Goal: Transaction & Acquisition: Purchase product/service

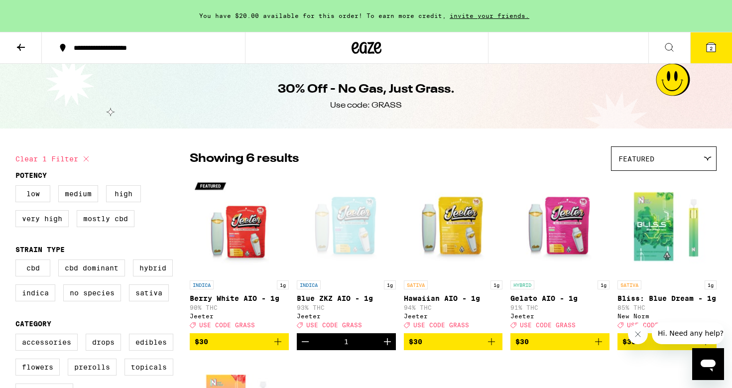
click at [711, 53] on icon at bounding box center [711, 47] width 12 height 12
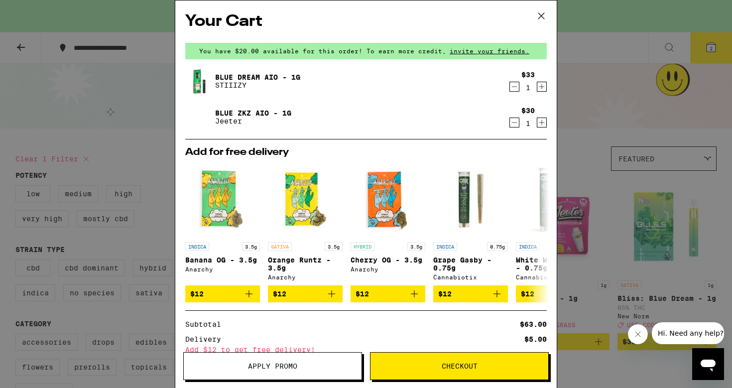
click at [516, 87] on icon "Decrement" at bounding box center [514, 87] width 9 height 12
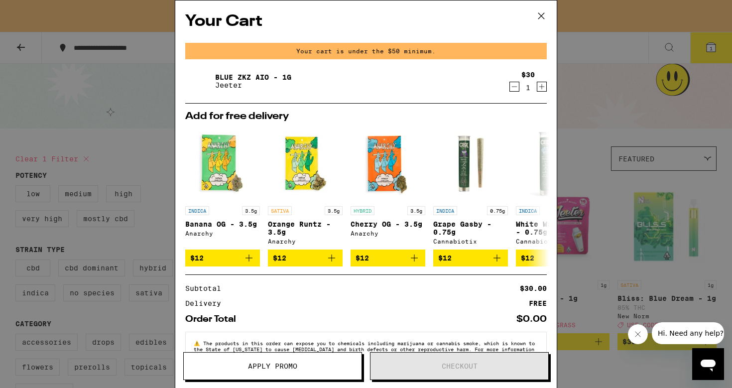
click at [541, 15] on icon at bounding box center [541, 15] width 15 height 15
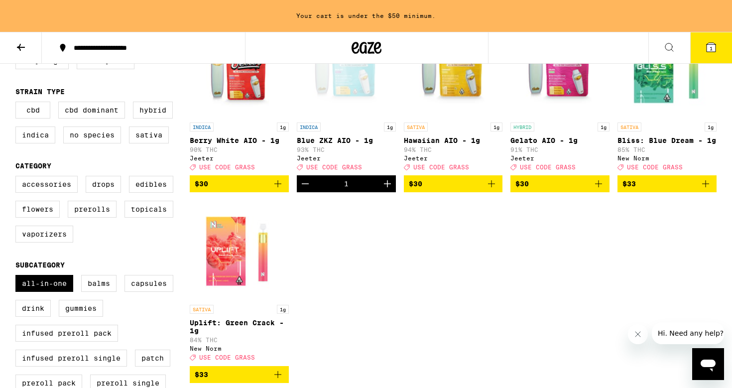
scroll to position [180, 0]
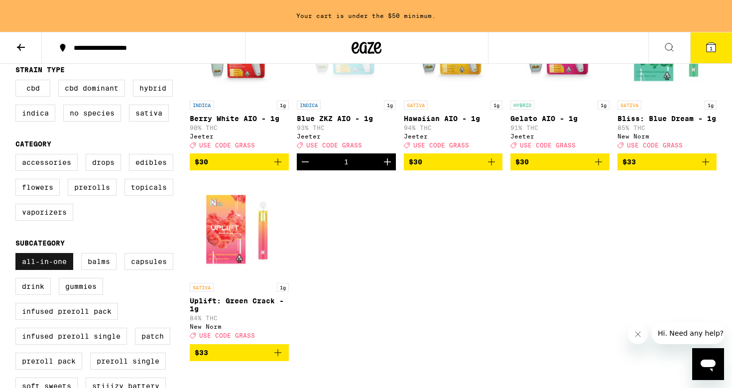
click at [42, 270] on label "All-In-One" at bounding box center [44, 261] width 58 height 17
click at [18, 255] on input "All-In-One" at bounding box center [17, 254] width 0 height 0
checkbox input "false"
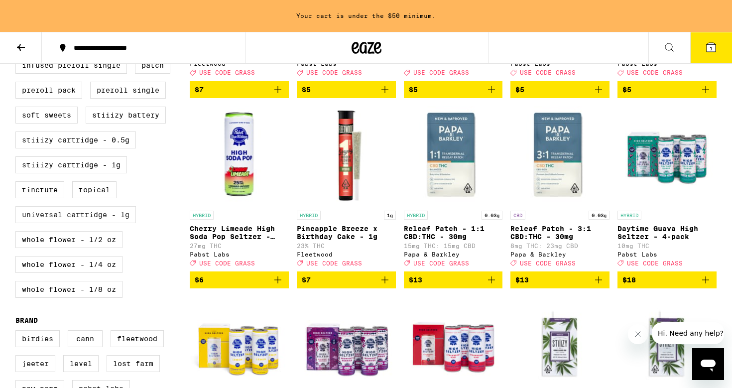
click at [53, 223] on label "Universal Cartridge - 1g" at bounding box center [75, 214] width 120 height 17
checkbox input "true"
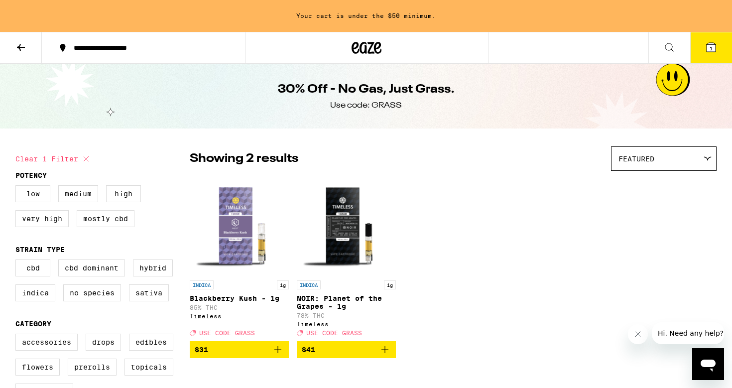
click at [23, 51] on icon at bounding box center [21, 47] width 12 height 12
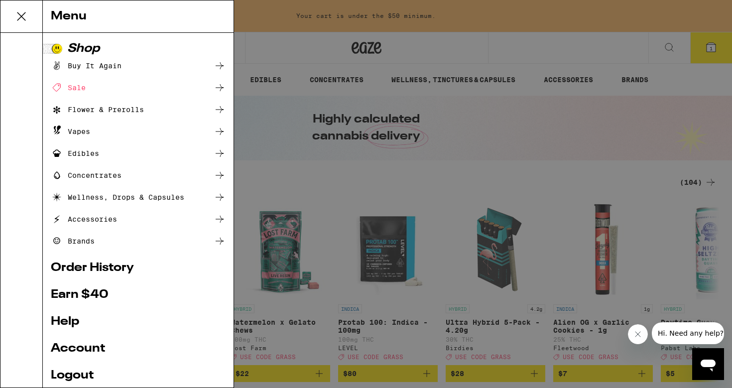
click at [19, 16] on icon at bounding box center [21, 16] width 20 height 20
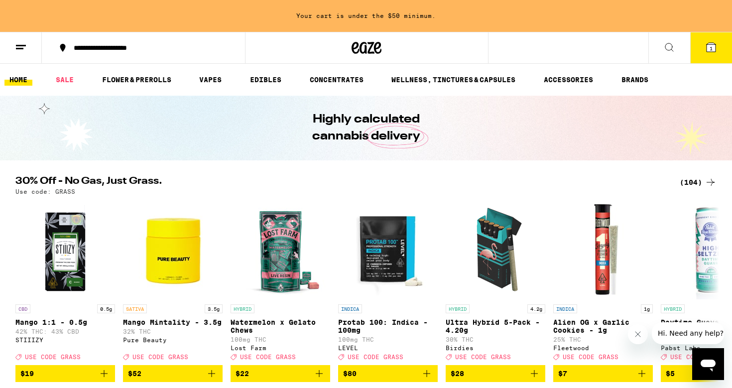
click at [709, 46] on icon at bounding box center [710, 47] width 9 height 9
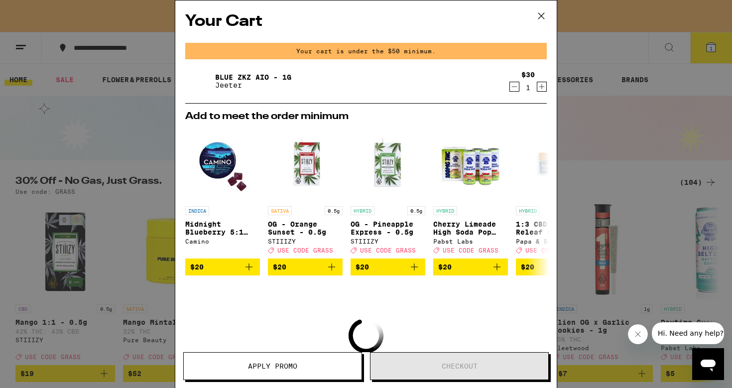
click at [228, 75] on link "Blue ZKZ AIO - 1g" at bounding box center [253, 77] width 76 height 8
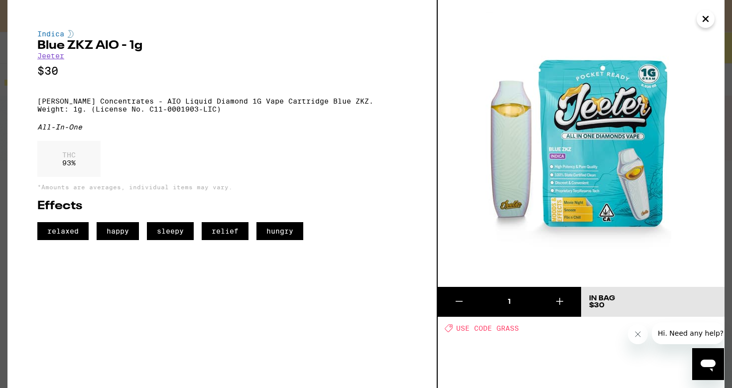
click at [636, 334] on icon "Close message from company" at bounding box center [638, 334] width 8 height 8
click at [703, 19] on icon "Close" at bounding box center [705, 18] width 12 height 15
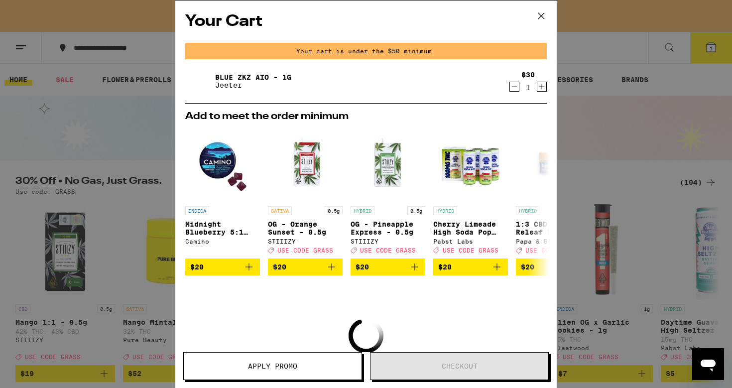
click at [542, 15] on icon at bounding box center [541, 15] width 15 height 15
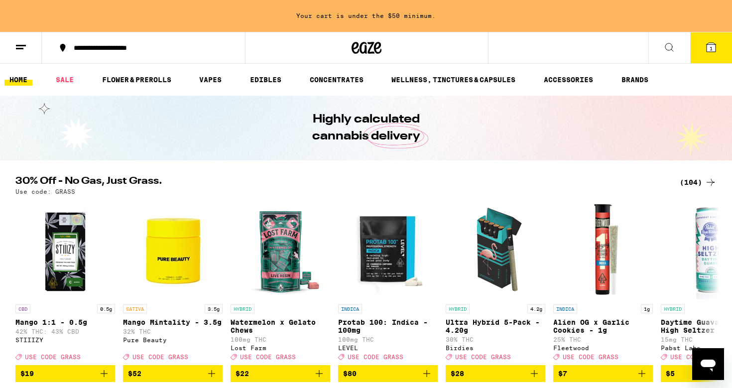
click at [711, 45] on span "1" at bounding box center [710, 48] width 3 height 6
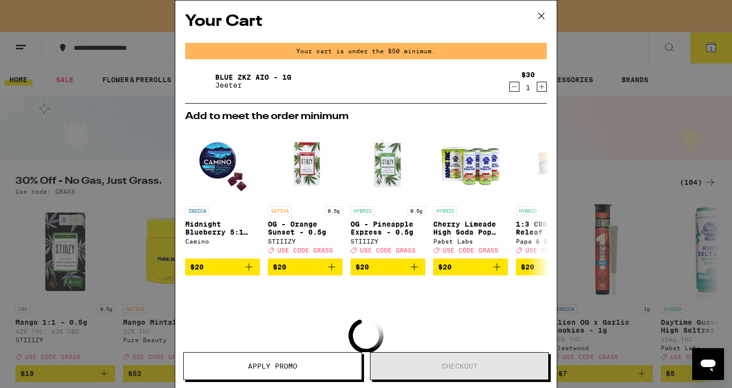
click at [516, 85] on icon "Decrement" at bounding box center [514, 87] width 9 height 12
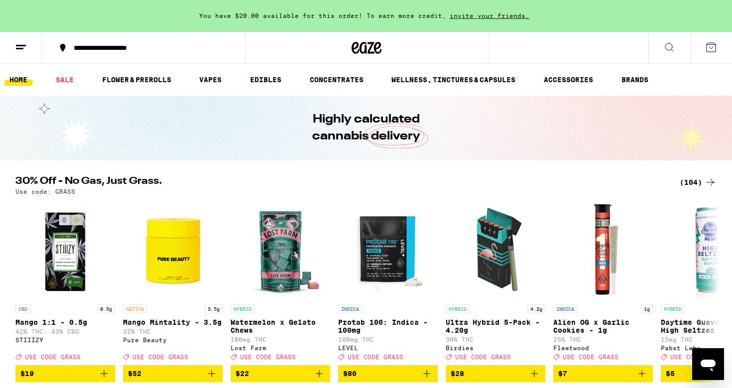
click at [693, 181] on div "(104)" at bounding box center [697, 182] width 37 height 12
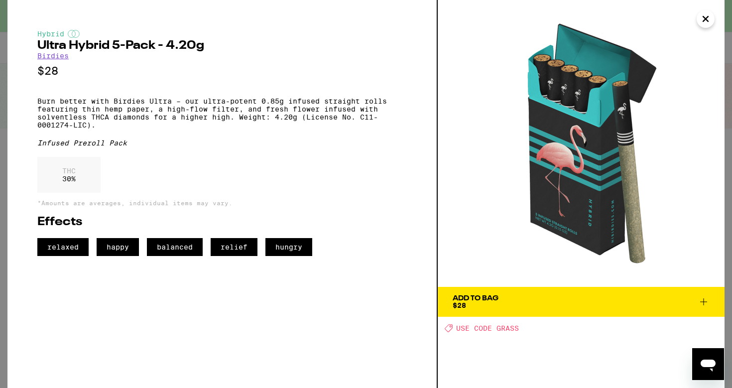
click at [702, 16] on icon "Close" at bounding box center [705, 18] width 12 height 15
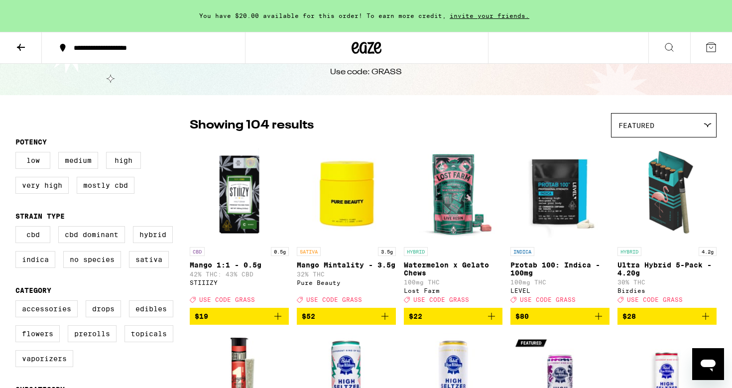
scroll to position [38, 0]
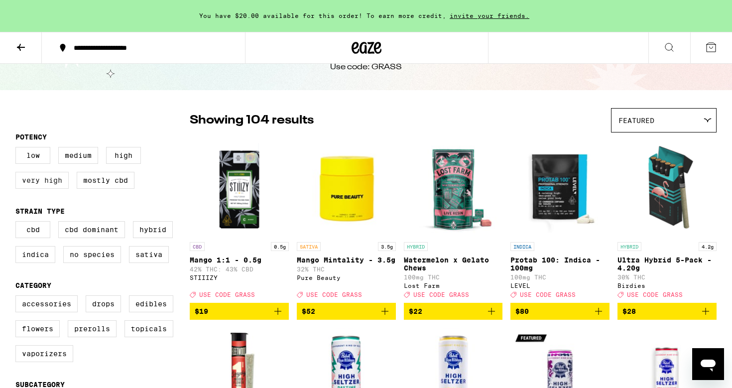
click at [51, 187] on label "Very High" at bounding box center [41, 180] width 53 height 17
click at [18, 149] on input "Very High" at bounding box center [17, 148] width 0 height 0
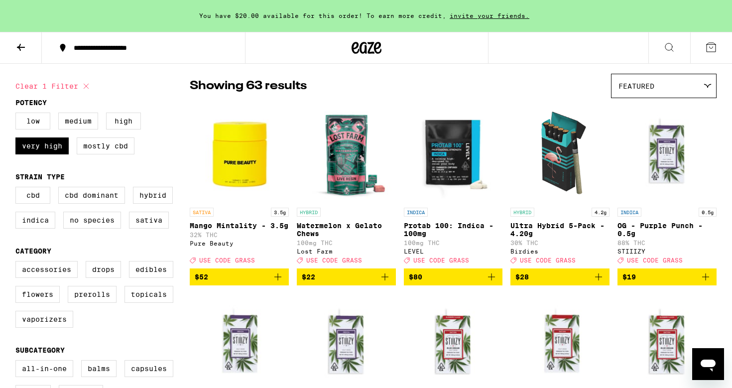
scroll to position [16, 0]
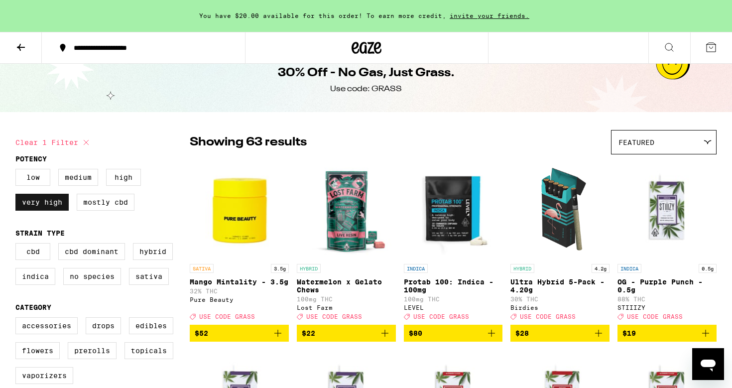
click at [42, 201] on label "Very High" at bounding box center [41, 202] width 53 height 17
click at [18, 171] on input "Very High" at bounding box center [17, 170] width 0 height 0
checkbox input "false"
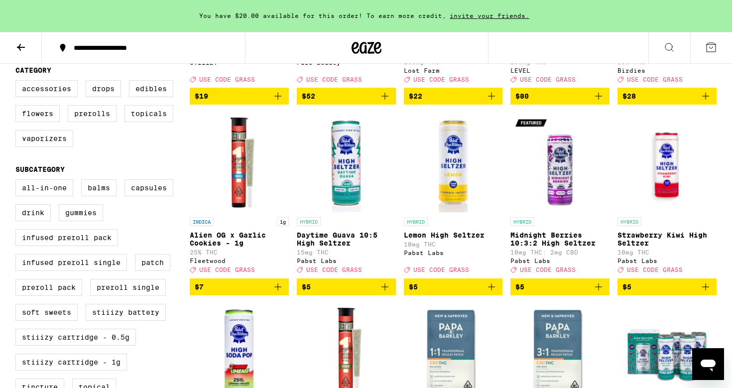
scroll to position [251, 0]
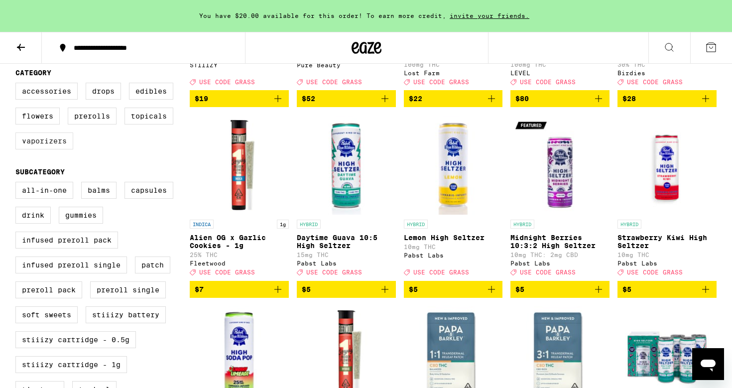
click at [32, 149] on label "Vaporizers" at bounding box center [44, 140] width 58 height 17
click at [18, 85] on input "Vaporizers" at bounding box center [17, 84] width 0 height 0
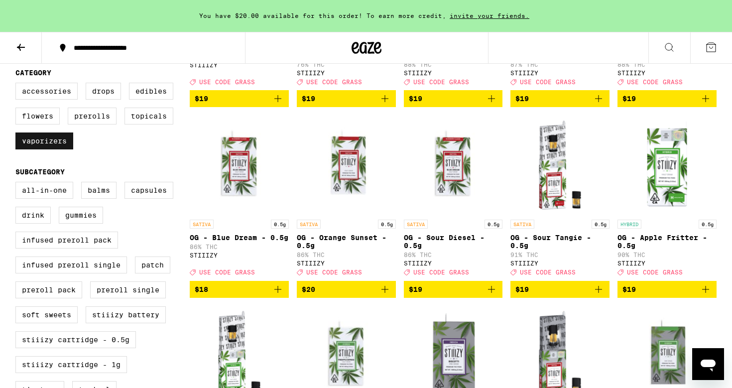
click at [32, 149] on label "Vaporizers" at bounding box center [44, 140] width 58 height 17
click at [18, 85] on input "Vaporizers" at bounding box center [17, 84] width 0 height 0
checkbox input "false"
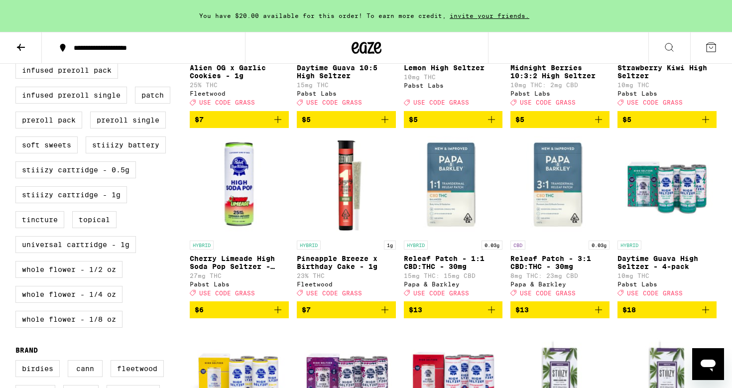
scroll to position [430, 0]
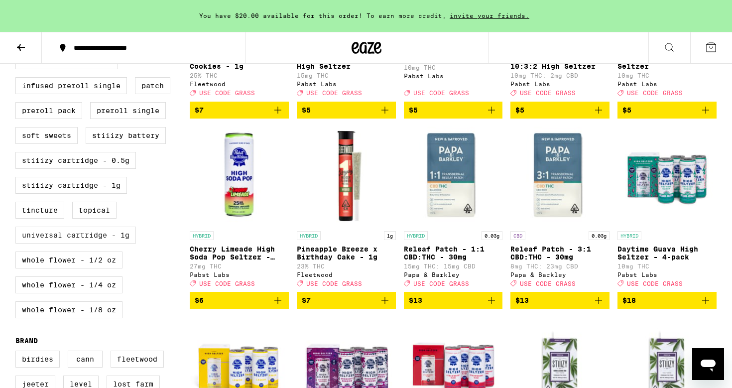
click at [63, 243] on label "Universal Cartridge - 1g" at bounding box center [75, 234] width 120 height 17
click at [18, 4] on input "Universal Cartridge - 1g" at bounding box center [17, 4] width 0 height 0
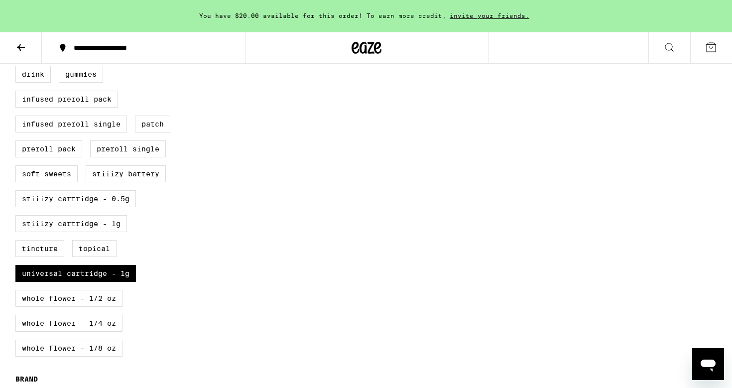
scroll to position [405, 0]
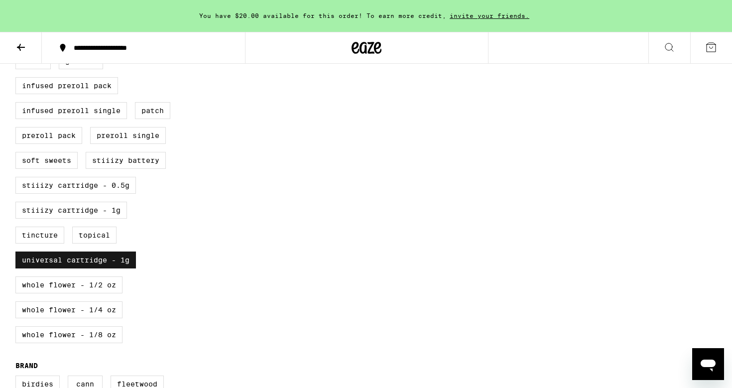
click at [121, 268] on label "Universal Cartridge - 1g" at bounding box center [75, 259] width 120 height 17
click at [18, 29] on input "Universal Cartridge - 1g" at bounding box center [17, 29] width 0 height 0
checkbox input "false"
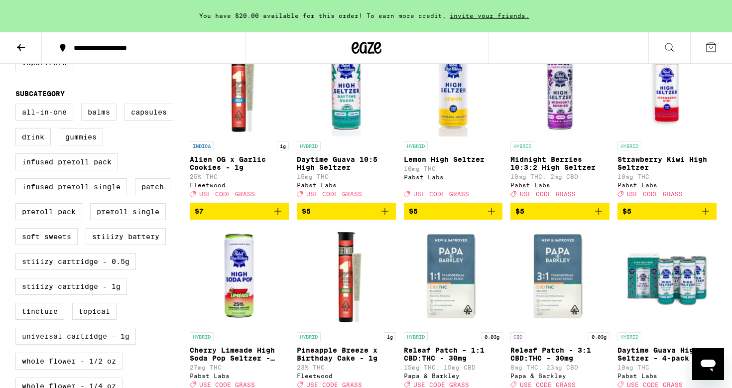
scroll to position [269, 0]
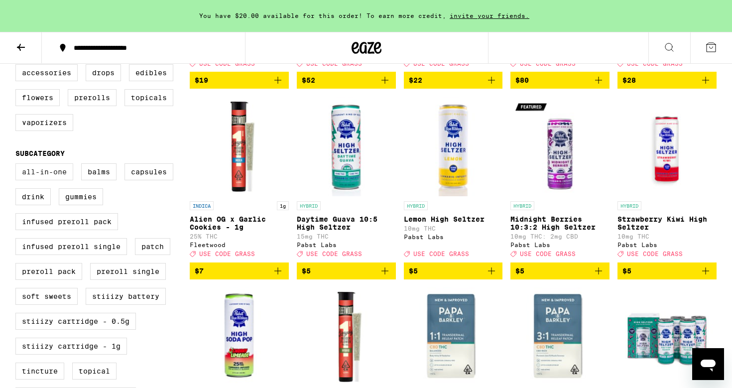
click at [35, 180] on label "All-In-One" at bounding box center [44, 171] width 58 height 17
click at [18, 165] on input "All-In-One" at bounding box center [17, 165] width 0 height 0
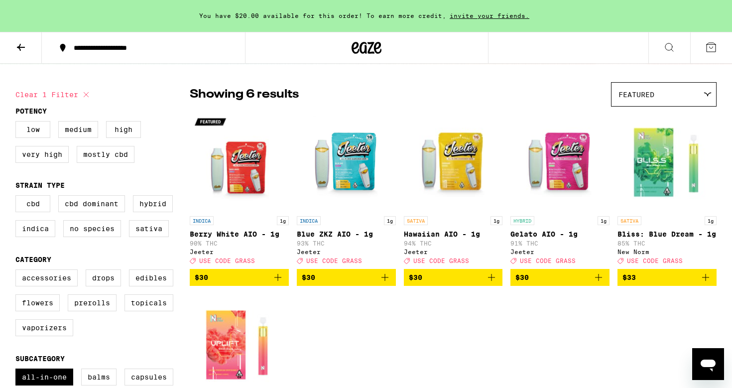
scroll to position [41, 0]
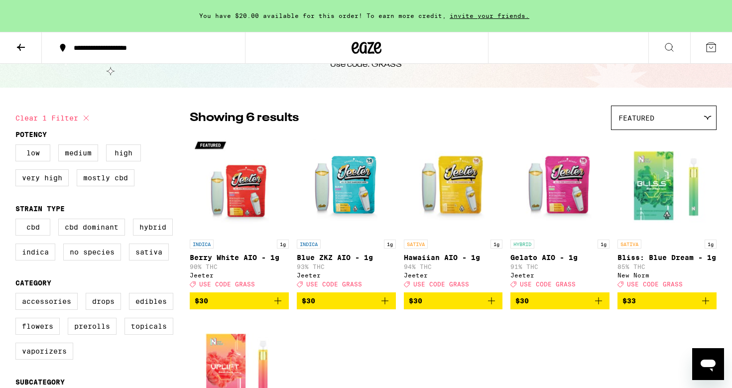
click at [493, 307] on icon "Add to bag" at bounding box center [491, 301] width 12 height 12
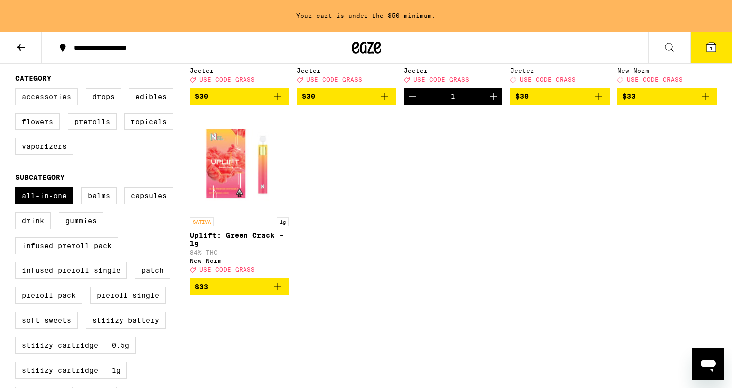
scroll to position [261, 0]
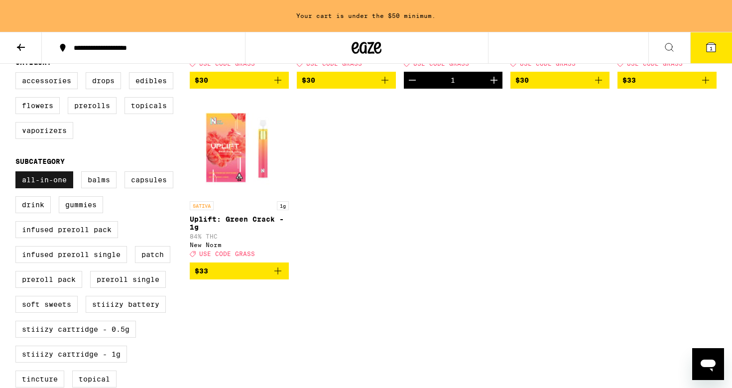
click at [33, 188] on label "All-In-One" at bounding box center [44, 179] width 58 height 17
click at [18, 173] on input "All-In-One" at bounding box center [17, 173] width 0 height 0
checkbox input "false"
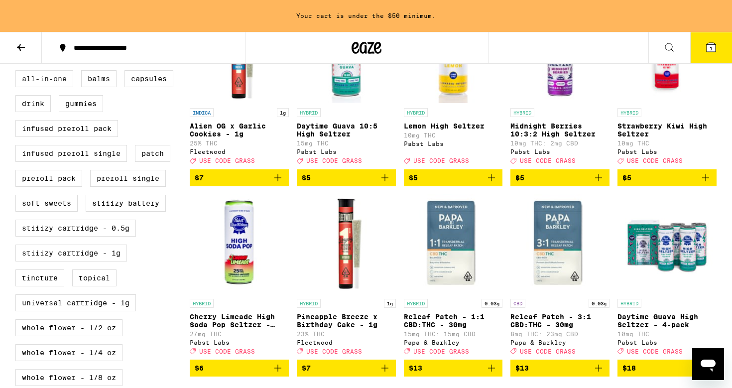
scroll to position [367, 0]
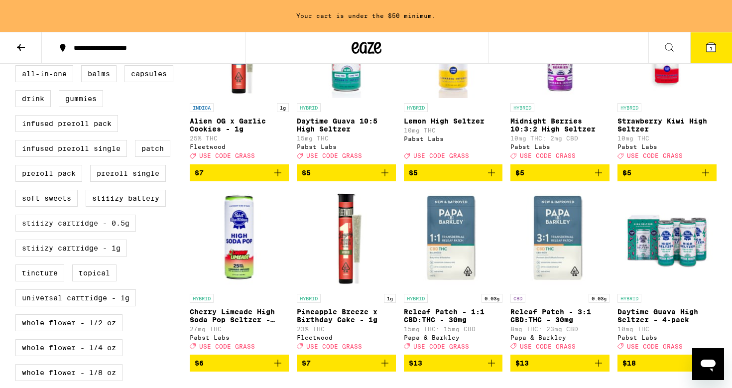
click at [56, 231] on label "STIIIZY Cartridge - 0.5g" at bounding box center [75, 223] width 120 height 17
click at [18, 67] on input "STIIIZY Cartridge - 0.5g" at bounding box center [17, 67] width 0 height 0
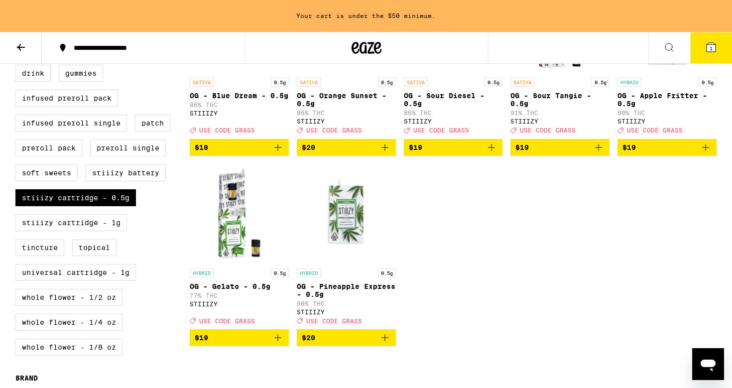
scroll to position [395, 0]
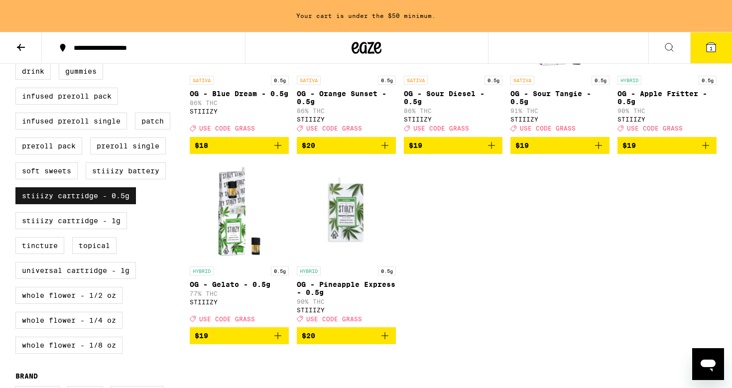
click at [113, 204] on label "STIIIZY Cartridge - 0.5g" at bounding box center [75, 195] width 120 height 17
click at [18, 40] on input "STIIIZY Cartridge - 0.5g" at bounding box center [17, 39] width 0 height 0
checkbox input "false"
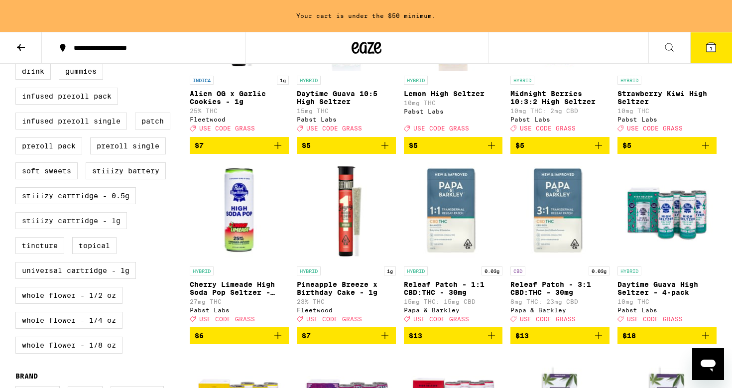
click at [103, 229] on label "STIIIZY Cartridge - 1g" at bounding box center [71, 220] width 112 height 17
click at [18, 40] on input "STIIIZY Cartridge - 1g" at bounding box center [17, 39] width 0 height 0
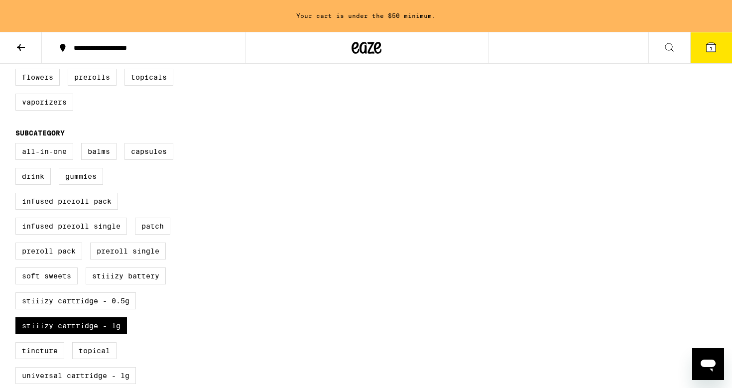
scroll to position [304, 0]
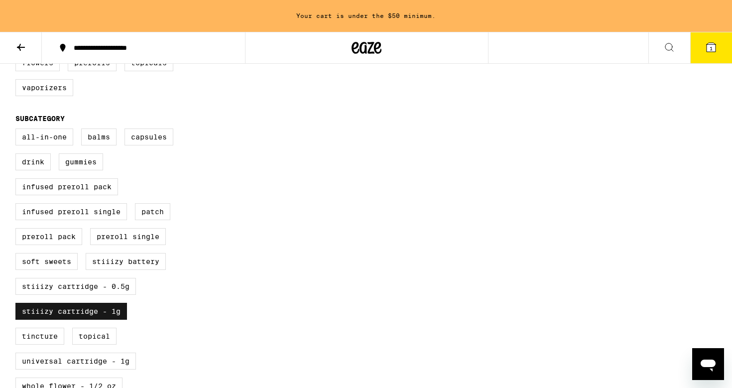
click at [89, 320] on label "STIIIZY Cartridge - 1g" at bounding box center [71, 311] width 112 height 17
click at [18, 130] on input "STIIIZY Cartridge - 1g" at bounding box center [17, 130] width 0 height 0
checkbox input "false"
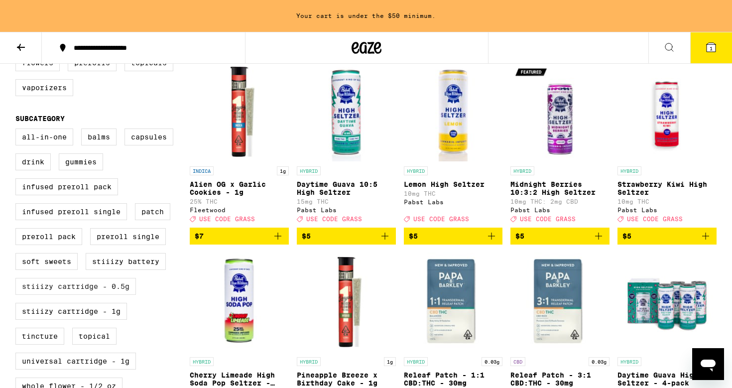
click at [90, 295] on label "STIIIZY Cartridge - 0.5g" at bounding box center [75, 286] width 120 height 17
click at [18, 130] on input "STIIIZY Cartridge - 0.5g" at bounding box center [17, 130] width 0 height 0
checkbox input "true"
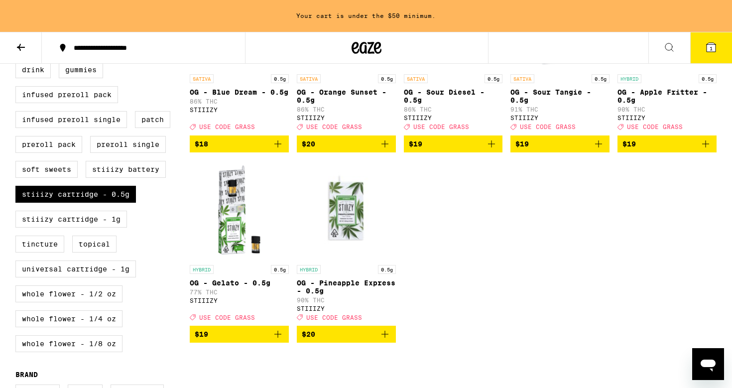
scroll to position [409, 0]
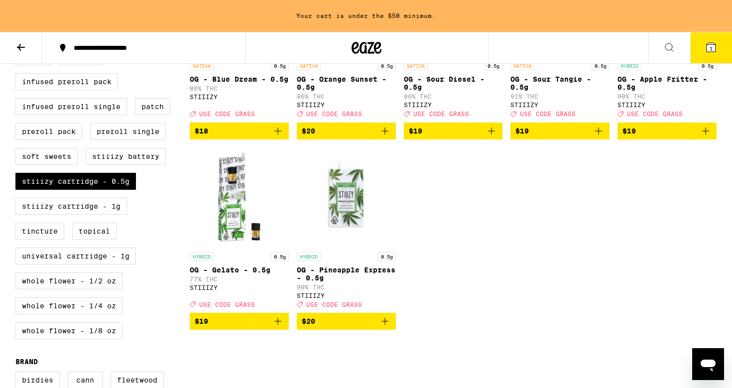
click at [386, 327] on icon "Add to bag" at bounding box center [385, 321] width 12 height 12
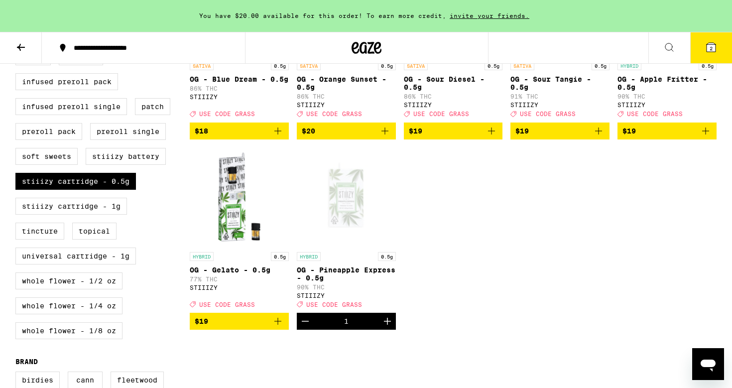
click at [711, 43] on icon at bounding box center [710, 47] width 9 height 9
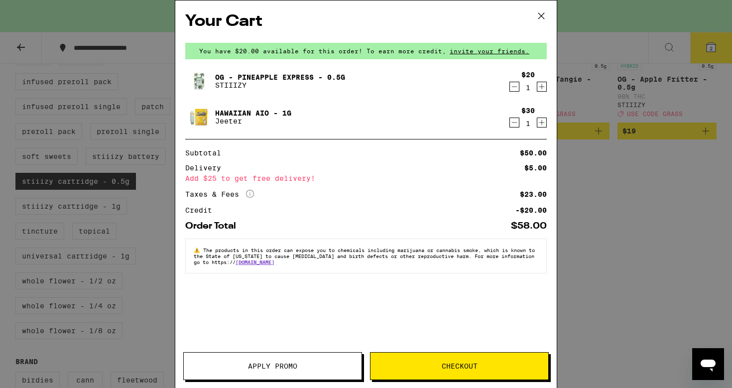
click at [282, 373] on button "Apply Promo" at bounding box center [272, 366] width 179 height 28
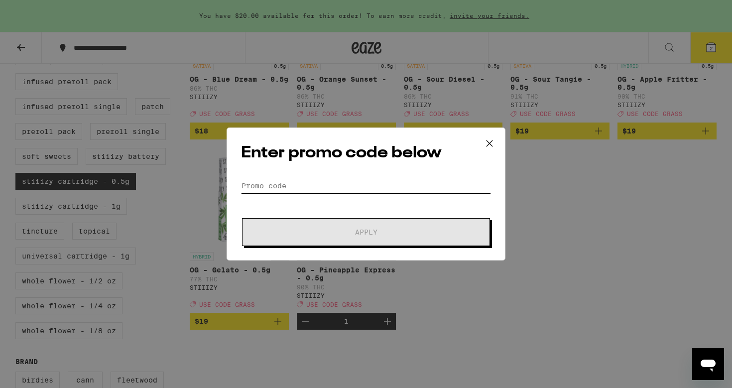
click at [324, 183] on input "Promo Code" at bounding box center [366, 185] width 250 height 15
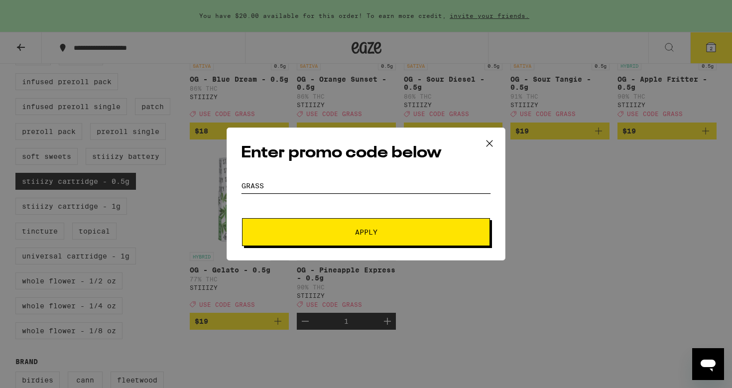
type input "GRASS"
click at [358, 237] on button "Apply" at bounding box center [366, 232] width 248 height 28
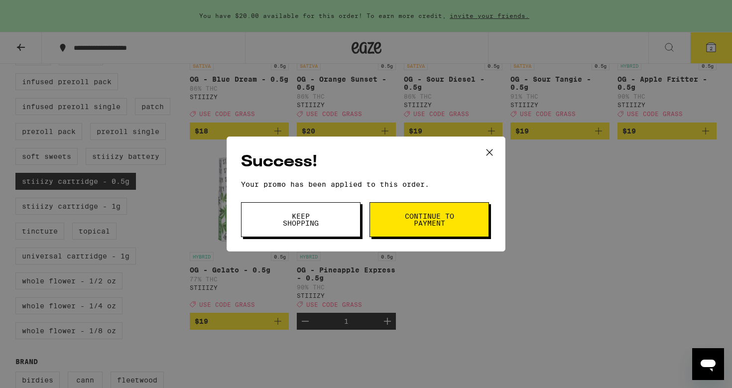
click at [407, 221] on span "Continue to payment" at bounding box center [429, 220] width 51 height 14
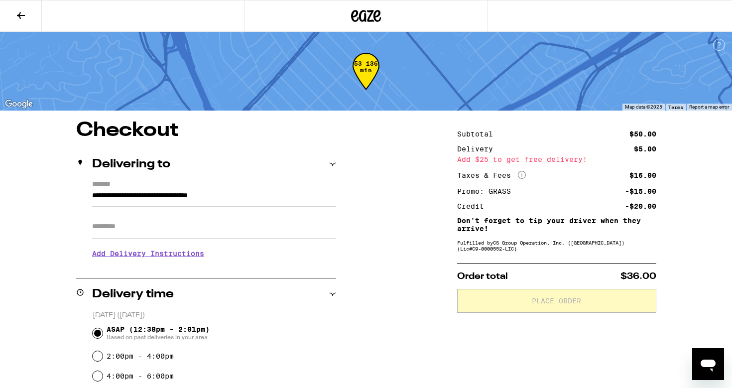
click at [20, 13] on icon at bounding box center [21, 15] width 12 height 12
